Goal: Information Seeking & Learning: Learn about a topic

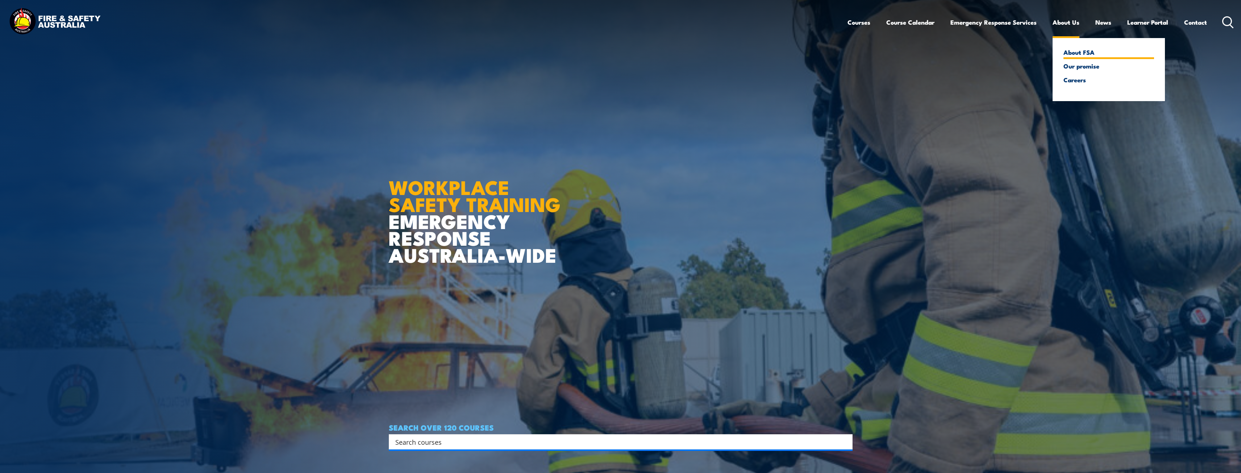
click at [1070, 55] on link "About FSA" at bounding box center [1108, 52] width 91 height 7
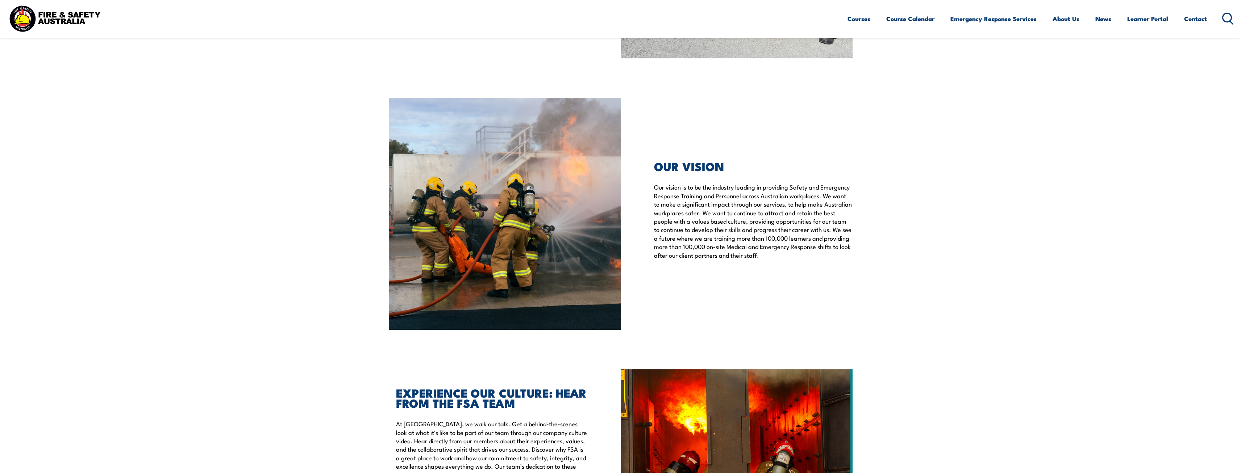
scroll to position [2223, 0]
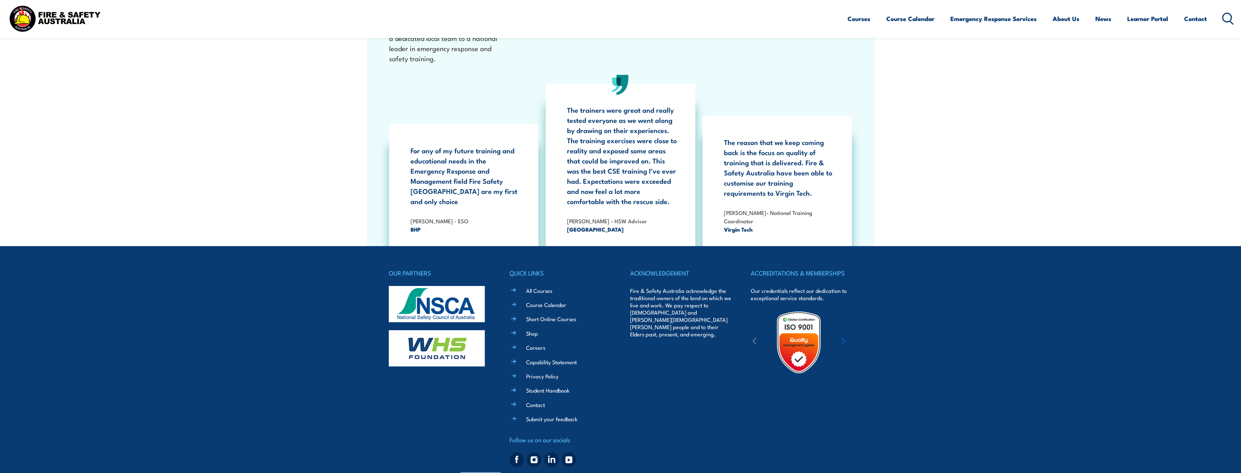
drag, startPoint x: 502, startPoint y: 459, endPoint x: 463, endPoint y: 455, distance: 40.1
click at [463, 472] on span "© Copyright 2025 Fire & Safety Australia Pty Ltd, All Rights Reserved. National…" at bounding box center [620, 475] width 388 height 7
copy span "Fire & Safety [GEOGRAPHIC_DATA]"
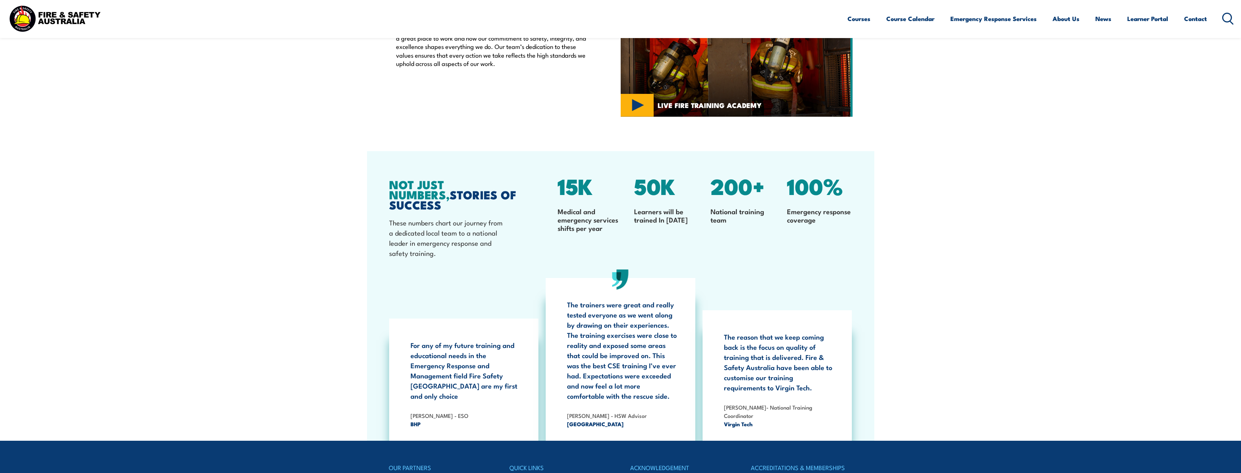
scroll to position [1860, 0]
